Goal: Obtain resource: Download file/media

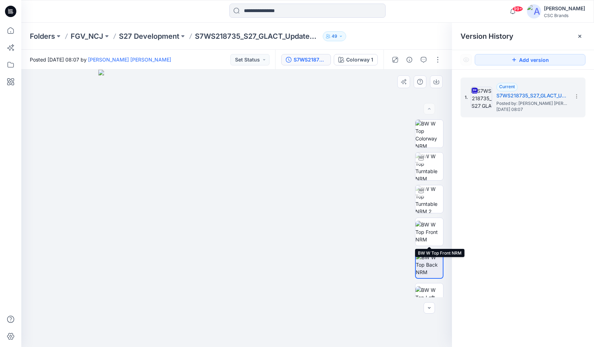
drag, startPoint x: 422, startPoint y: 227, endPoint x: 428, endPoint y: 264, distance: 37.1
click at [422, 227] on img at bounding box center [430, 232] width 28 height 22
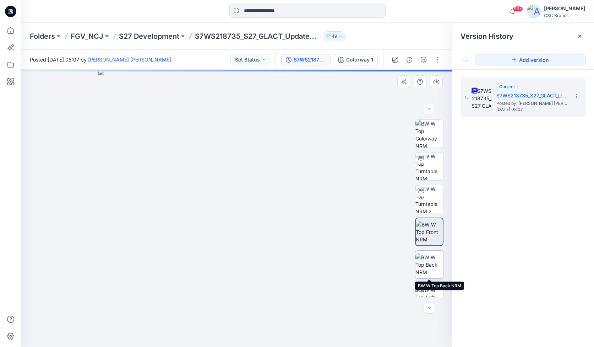
click at [427, 258] on img at bounding box center [430, 264] width 28 height 22
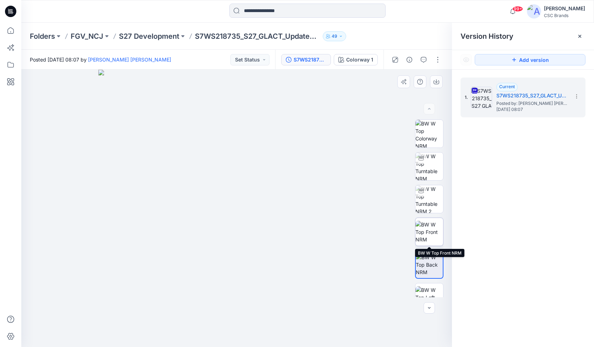
click at [431, 233] on img at bounding box center [430, 232] width 28 height 22
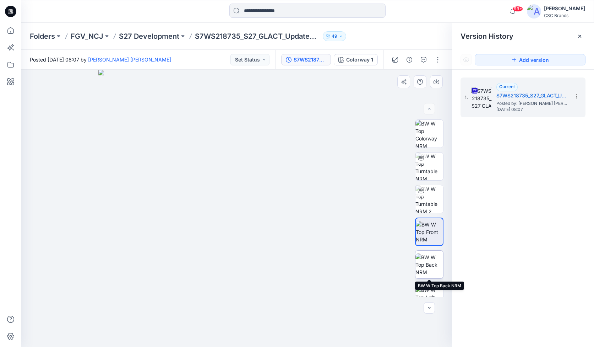
click at [432, 257] on img at bounding box center [430, 264] width 28 height 22
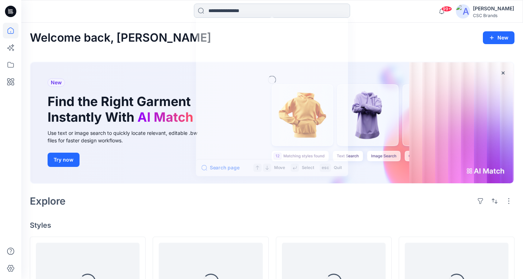
click at [248, 12] on input at bounding box center [272, 11] width 156 height 14
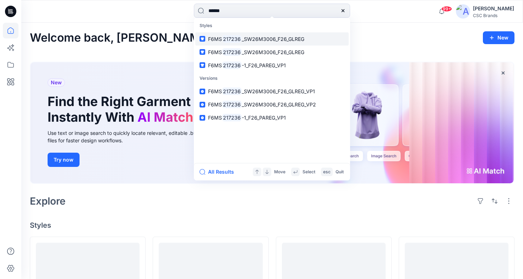
type input "******"
click at [267, 38] on span "_SW26M3006_F26_GLREG" at bounding box center [273, 39] width 63 height 6
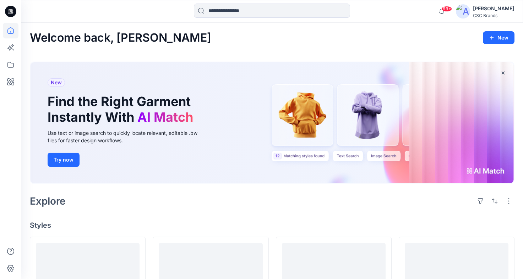
click at [284, 18] on div at bounding box center [272, 12] width 156 height 16
click at [285, 12] on input at bounding box center [272, 11] width 156 height 14
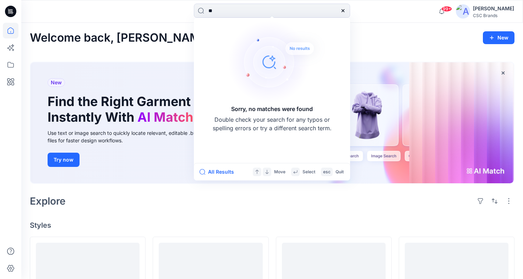
type input "*"
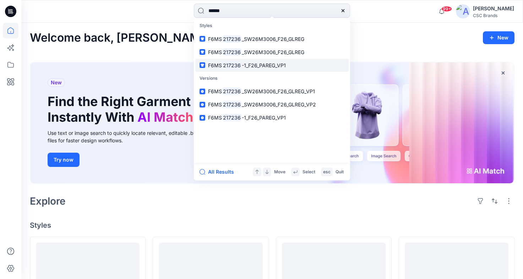
type input "******"
drag, startPoint x: 262, startPoint y: 64, endPoint x: 277, endPoint y: 69, distance: 16.0
click at [262, 64] on span "-1_F26_PAREG_VP1" at bounding box center [264, 65] width 44 height 6
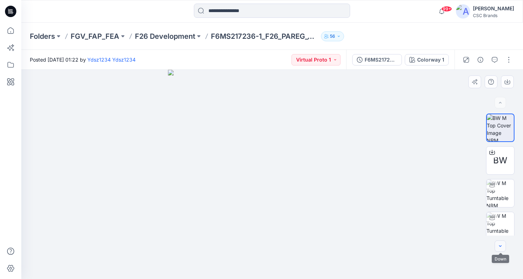
click at [501, 245] on icon "button" at bounding box center [501, 246] width 6 height 6
click at [500, 163] on span "BW" at bounding box center [501, 160] width 14 height 13
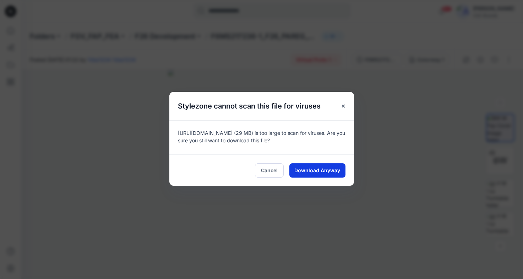
click at [313, 169] on span "Download Anyway" at bounding box center [318, 169] width 46 height 7
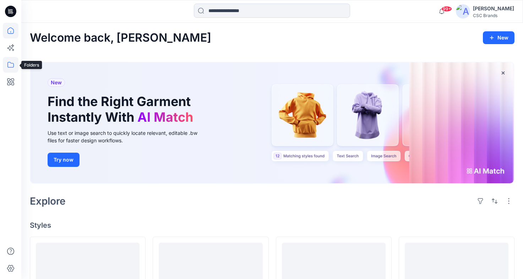
click at [9, 69] on icon at bounding box center [11, 65] width 16 height 16
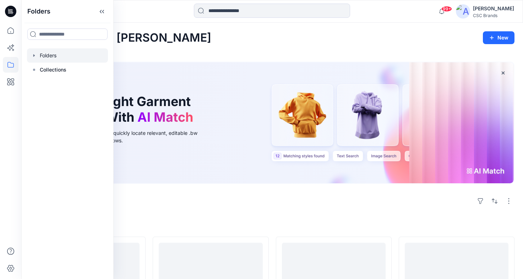
click at [45, 58] on div at bounding box center [67, 55] width 81 height 14
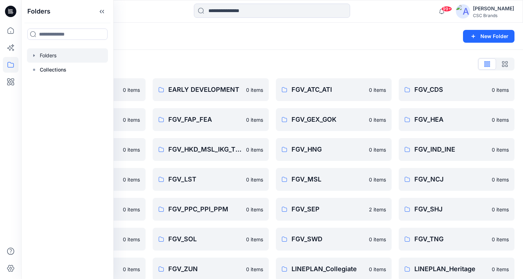
click at [165, 48] on div "Folders New Folder" at bounding box center [272, 36] width 502 height 27
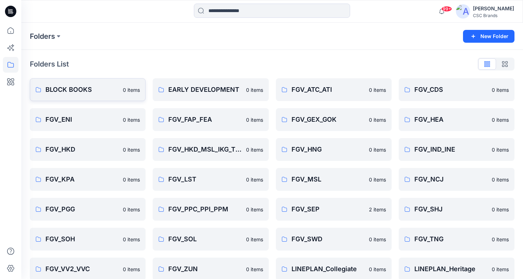
click at [73, 87] on p "BLOCK BOOKS" at bounding box center [81, 90] width 73 height 10
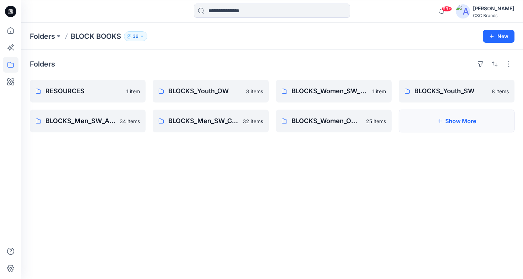
click at [452, 123] on button "Show More" at bounding box center [457, 120] width 116 height 23
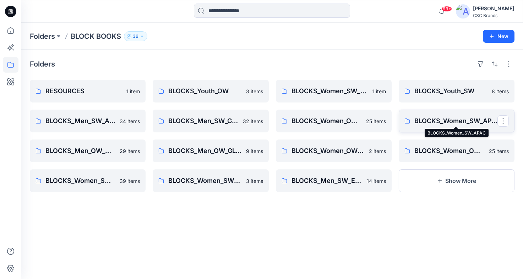
click at [449, 122] on p "BLOCKS_Women_SW_APAC" at bounding box center [456, 121] width 83 height 10
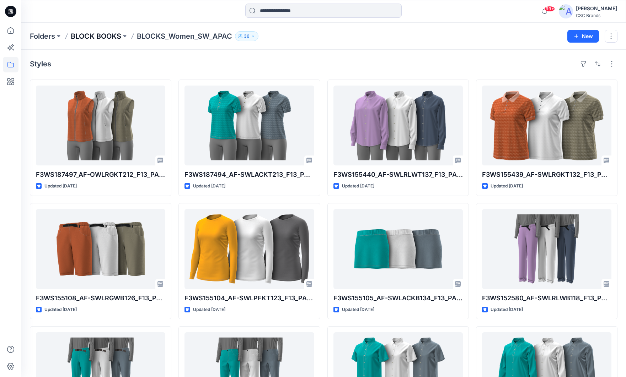
click at [96, 37] on p "BLOCK BOOKS" at bounding box center [96, 36] width 50 height 10
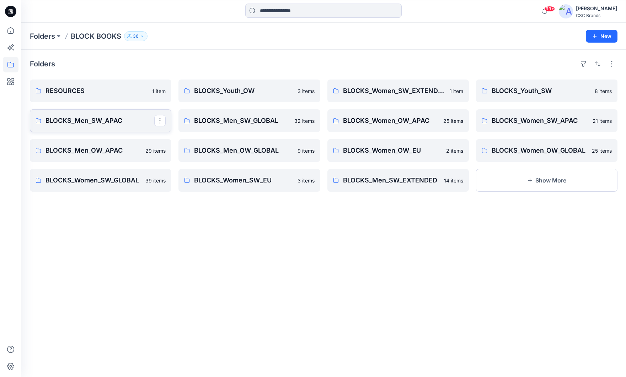
click at [76, 125] on p "BLOCKS_Men_SW_APAC" at bounding box center [99, 121] width 109 height 10
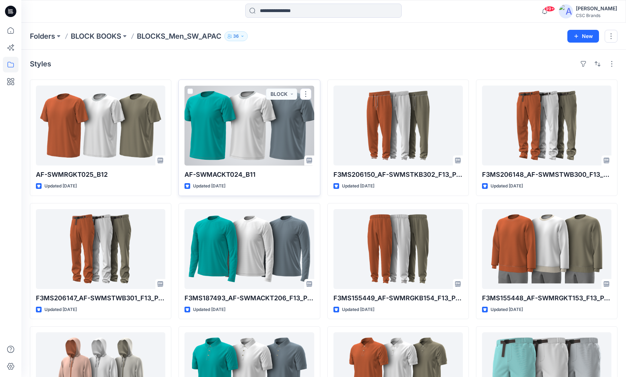
click at [252, 128] on div at bounding box center [248, 126] width 129 height 80
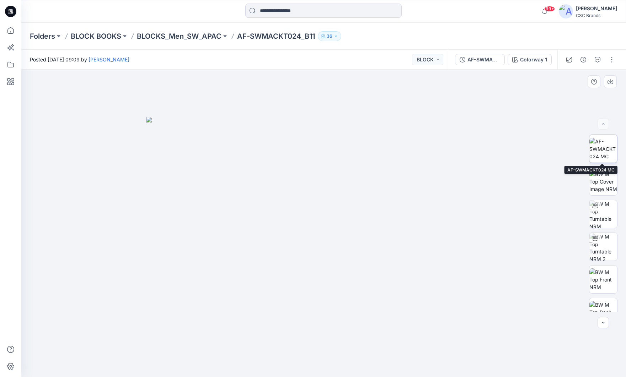
click at [523, 151] on img at bounding box center [603, 149] width 28 height 22
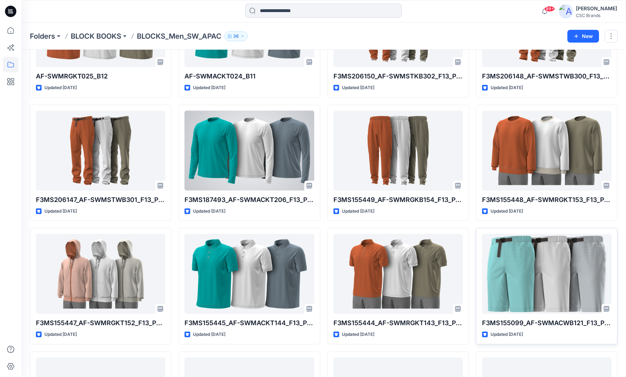
scroll to position [98, 0]
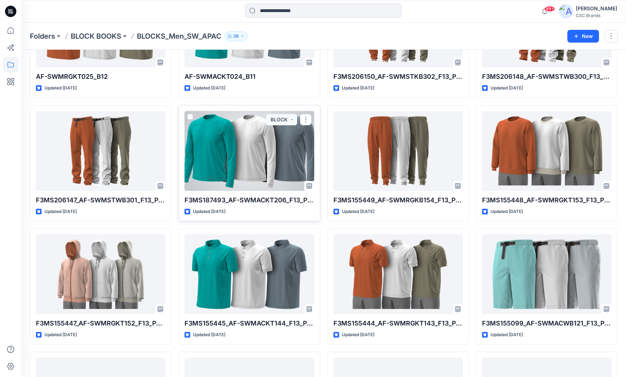
click at [249, 173] on div at bounding box center [248, 151] width 129 height 80
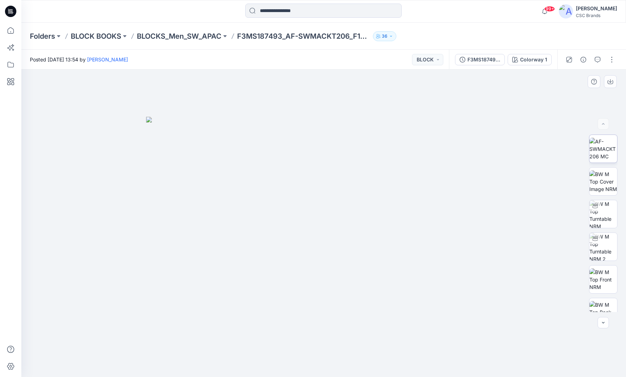
click at [523, 145] on img at bounding box center [603, 149] width 28 height 22
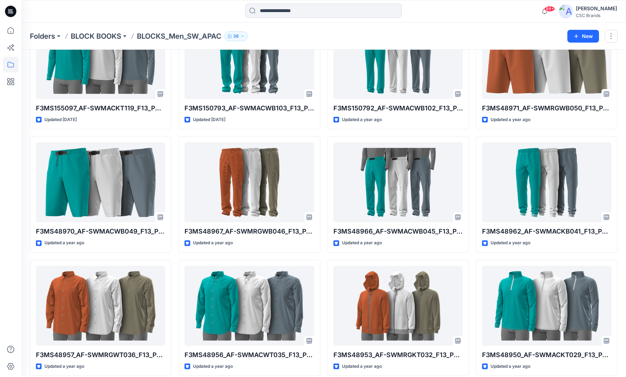
scroll to position [439, 0]
